Goal: Task Accomplishment & Management: Use online tool/utility

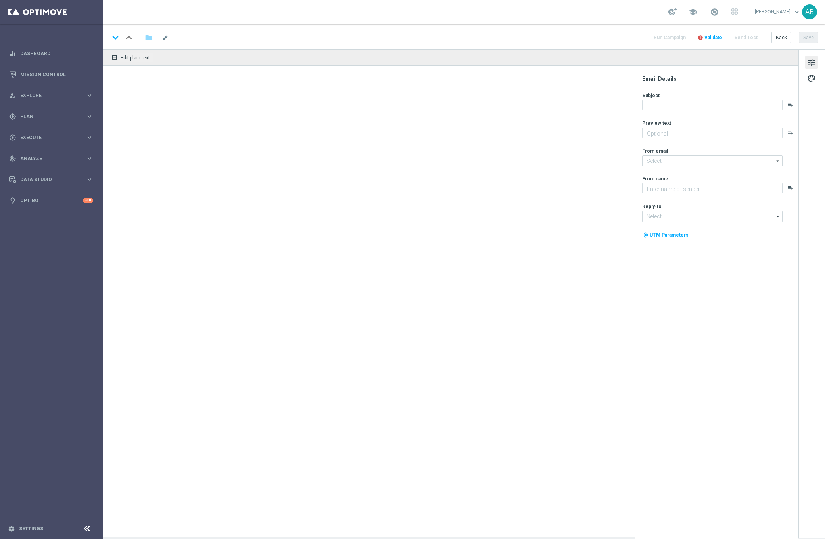
type textarea "Now in excess of £950 million!"
type textarea "Lottoland"
type input "[EMAIL_ADDRESS][DOMAIN_NAME]"
